Goal: Complete application form

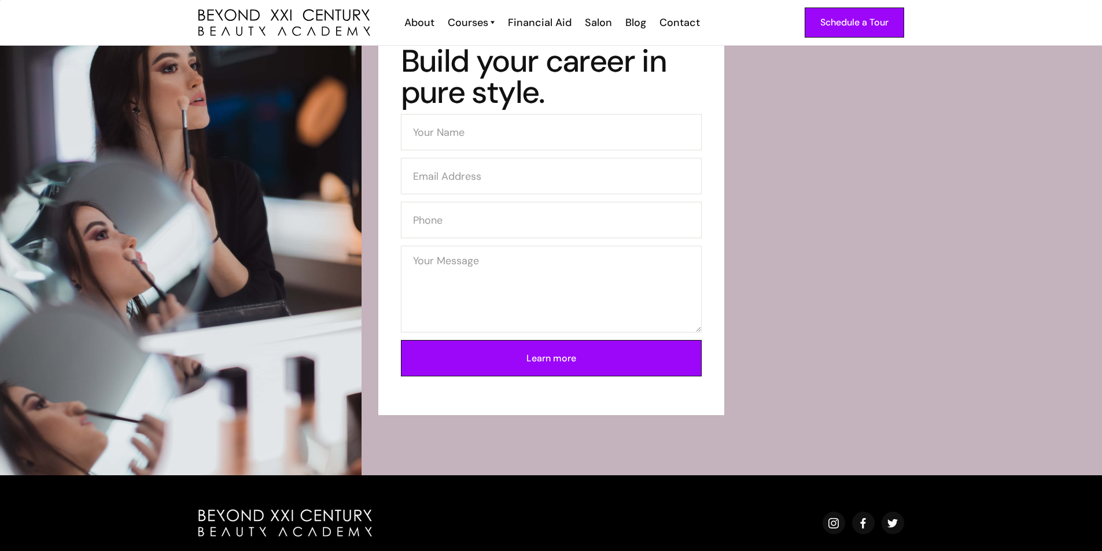
scroll to position [3932, 0]
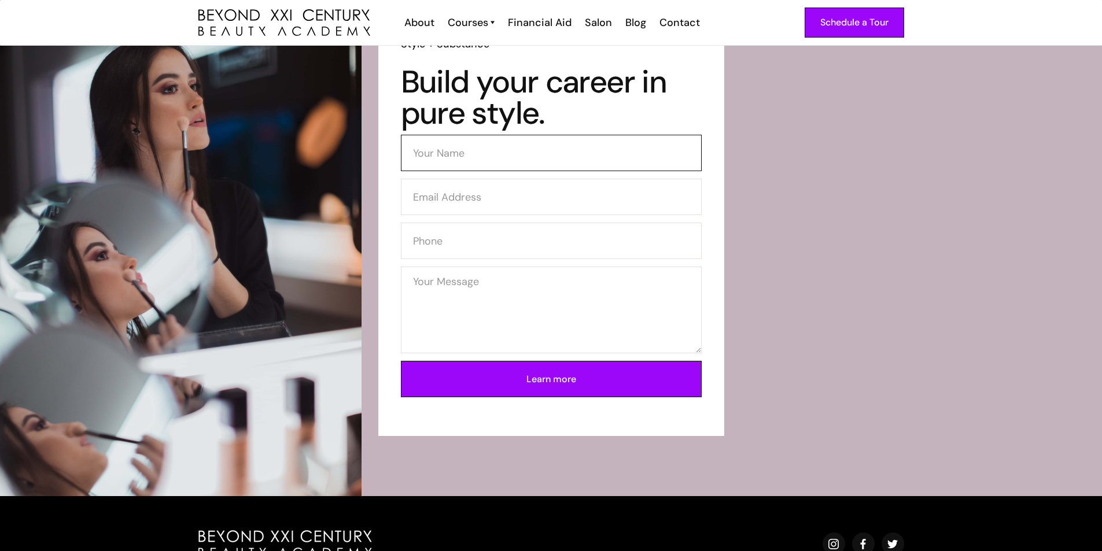
click at [470, 151] on input "Contact Form" at bounding box center [551, 153] width 301 height 36
type input "MONICA GARCIA"
type input "GMONI1020@GMAIL.COM"
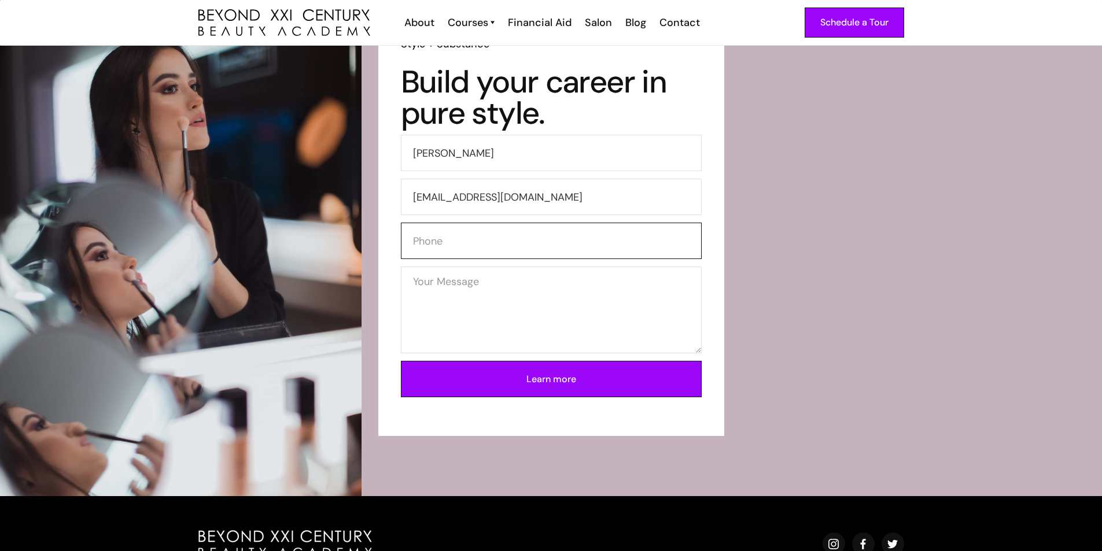
click at [519, 253] on input "Contact Form" at bounding box center [551, 241] width 301 height 36
type input "3107493821"
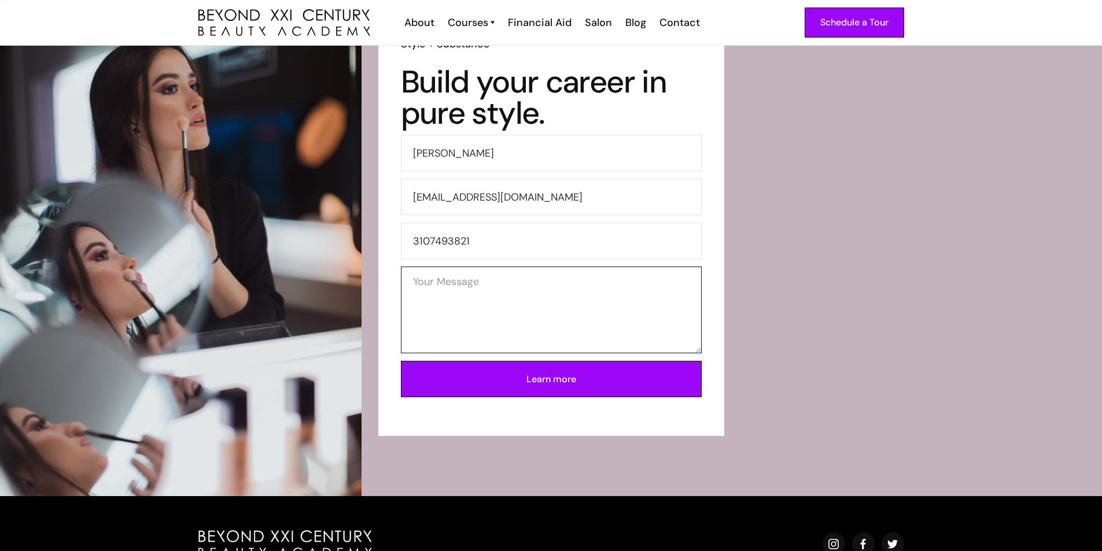
click at [514, 275] on textarea "Contact Form" at bounding box center [551, 310] width 301 height 87
click at [534, 375] on input "Learn more" at bounding box center [551, 379] width 301 height 36
type input "Please wait..."
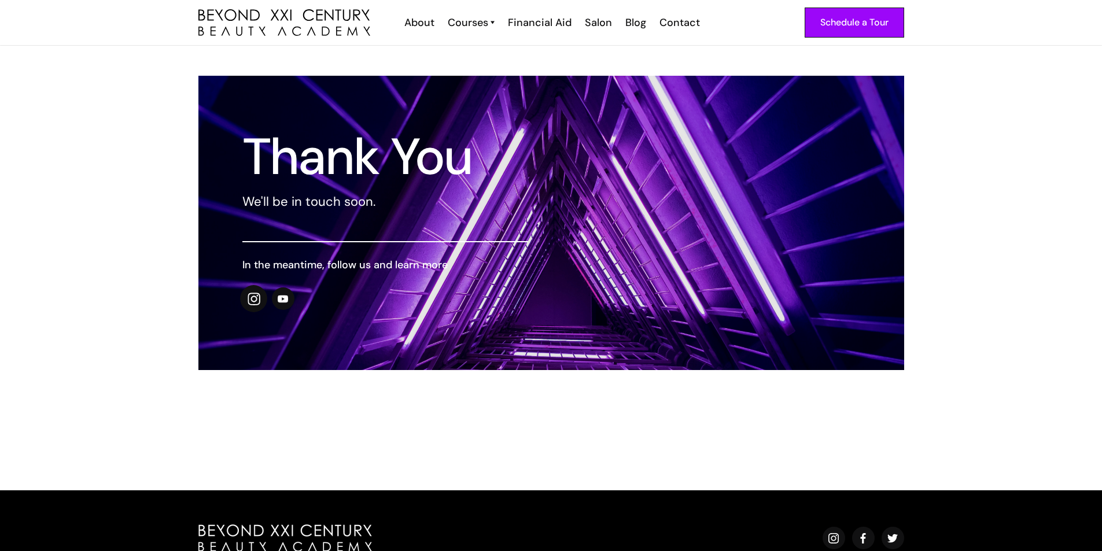
click at [250, 299] on img at bounding box center [253, 299] width 13 height 13
